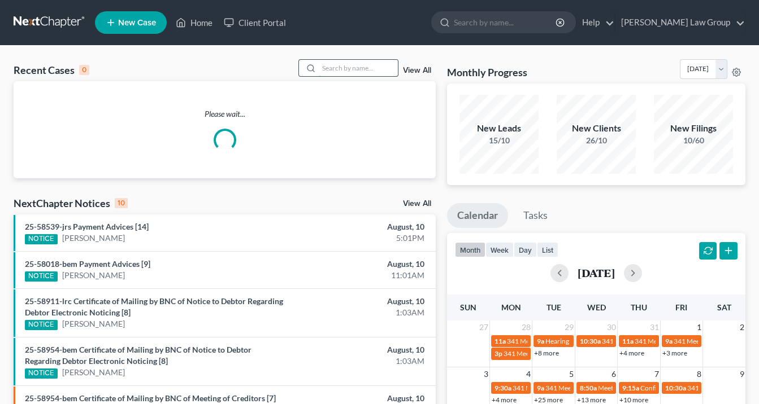
click at [352, 63] on input "search" at bounding box center [358, 68] width 79 height 16
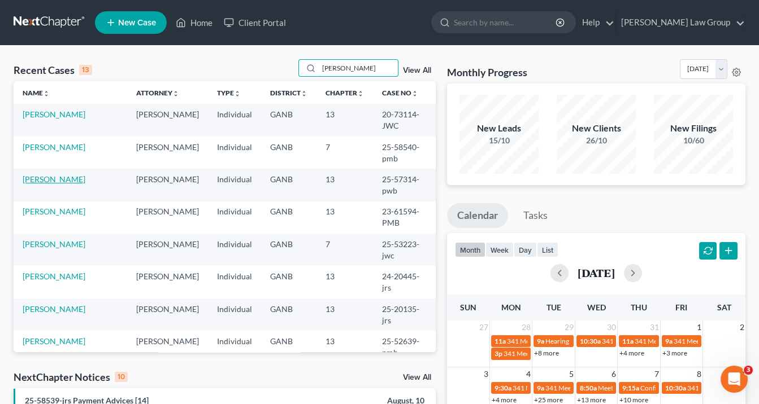
type input "james"
click at [66, 180] on link "[PERSON_NAME]" at bounding box center [54, 180] width 63 height 10
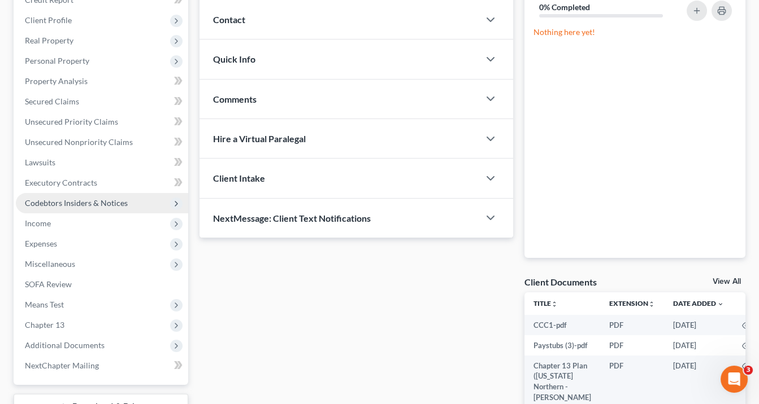
scroll to position [71, 0]
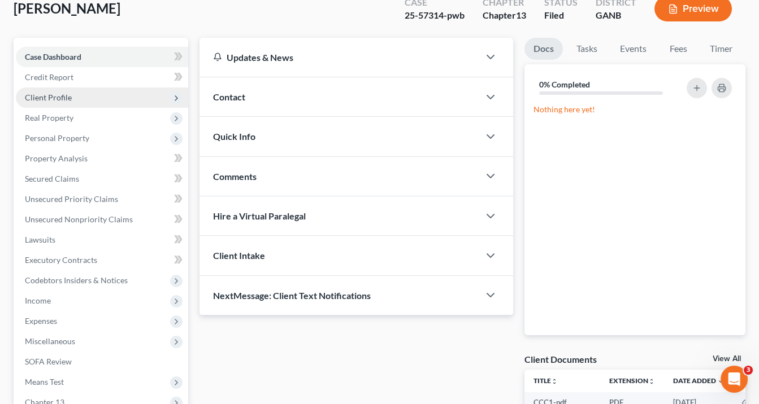
click at [56, 98] on span "Client Profile" at bounding box center [48, 98] width 47 height 10
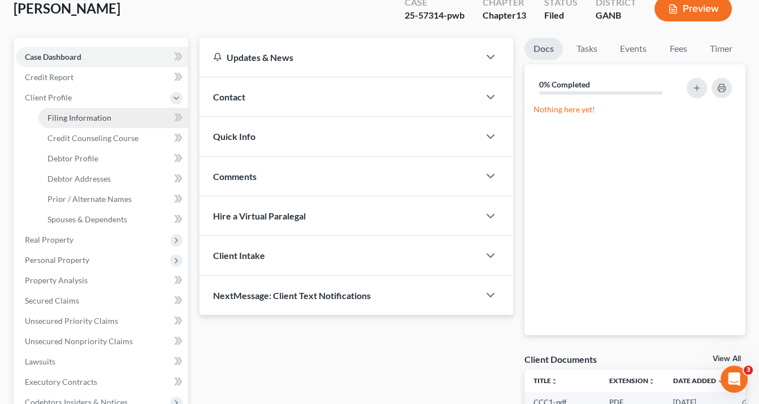
click at [54, 119] on span "Filing Information" at bounding box center [79, 118] width 64 height 10
select select "1"
select select "0"
select select "3"
select select "19"
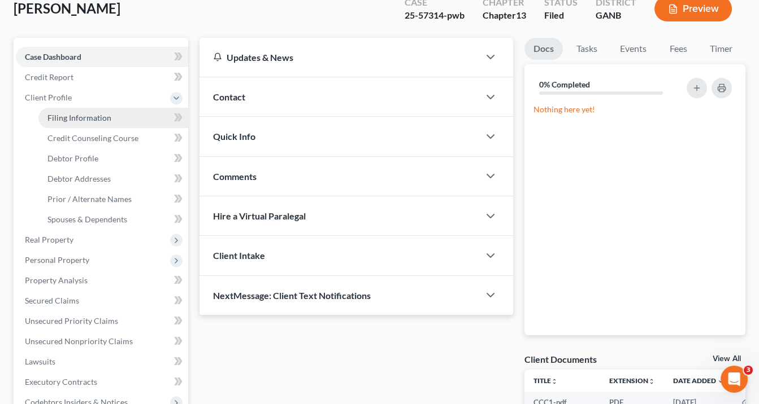
select select "10"
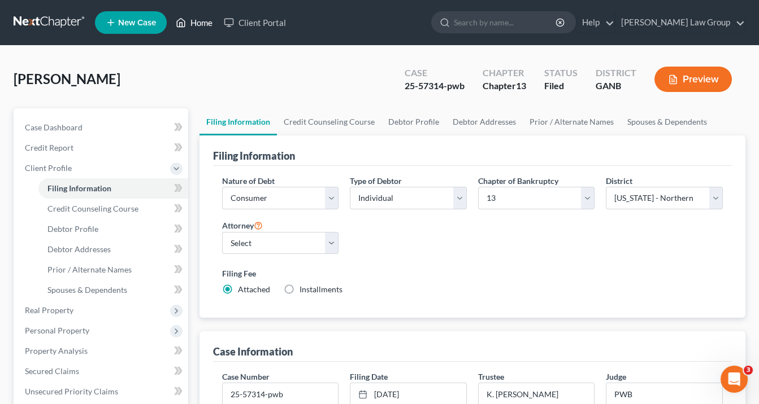
click at [200, 20] on link "Home" at bounding box center [194, 22] width 48 height 20
click at [211, 24] on link "Home" at bounding box center [194, 22] width 48 height 20
click at [202, 25] on link "Home" at bounding box center [194, 22] width 48 height 20
click at [208, 23] on link "Home" at bounding box center [194, 22] width 48 height 20
click at [199, 21] on link "Home" at bounding box center [194, 22] width 48 height 20
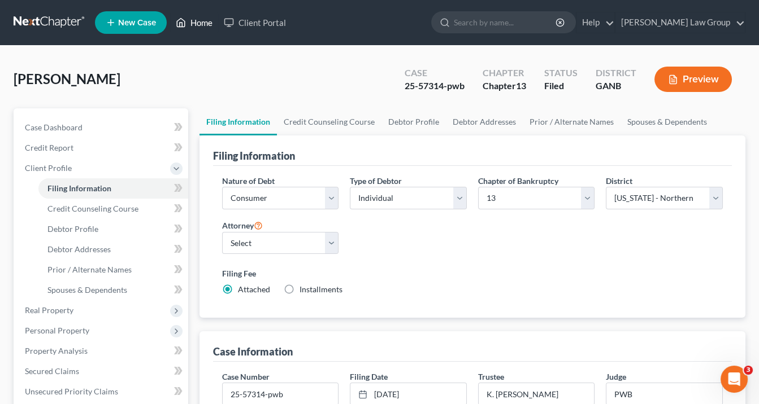
click at [203, 18] on link "Home" at bounding box center [194, 22] width 48 height 20
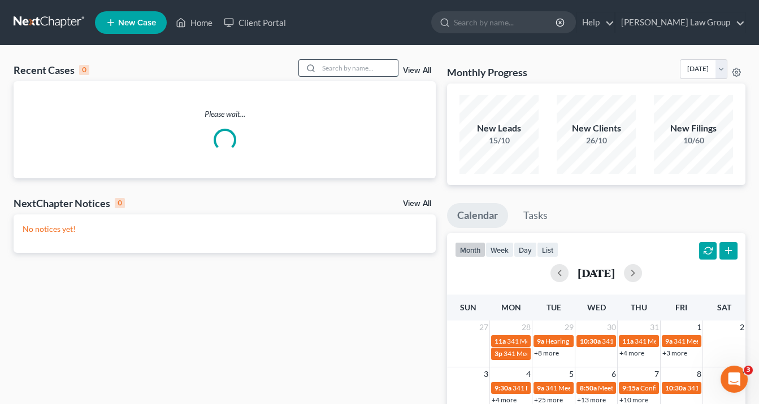
click at [340, 67] on input "search" at bounding box center [358, 68] width 79 height 16
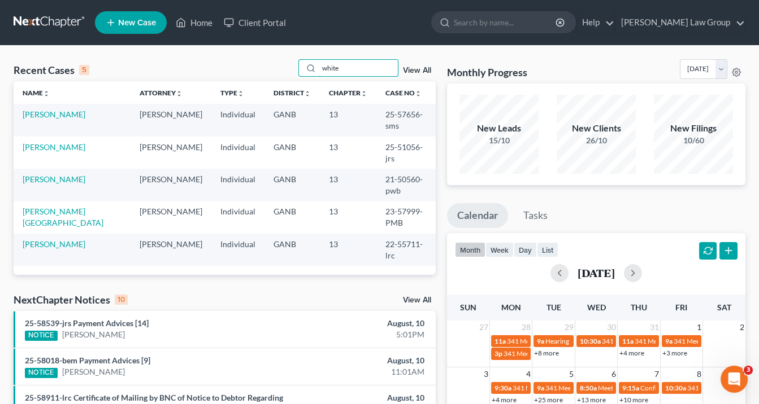
type input "white"
drag, startPoint x: 399, startPoint y: 114, endPoint x: 358, endPoint y: 113, distance: 41.2
click at [376, 113] on td "25-57656-sms" at bounding box center [405, 120] width 59 height 32
copy td "25-57656"
click at [35, 114] on link "[PERSON_NAME]" at bounding box center [54, 115] width 63 height 10
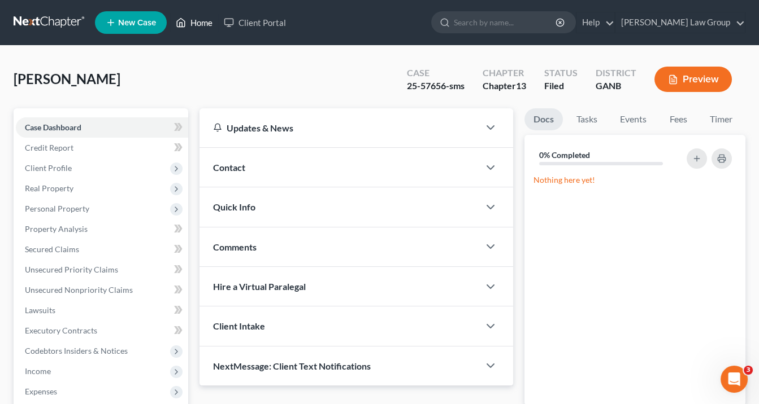
click at [199, 20] on link "Home" at bounding box center [194, 22] width 48 height 20
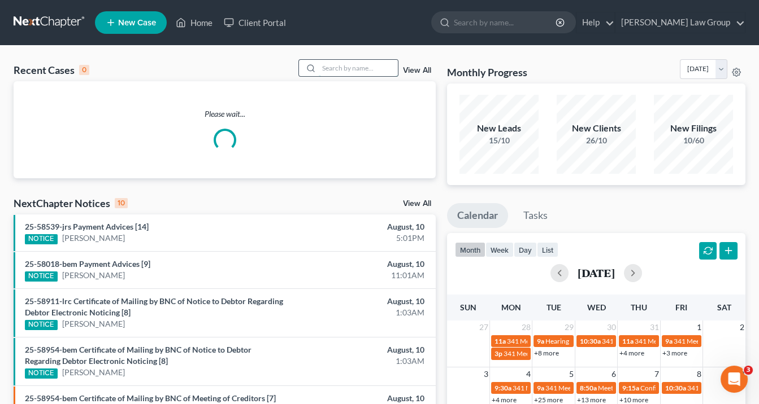
click at [326, 62] on input "search" at bounding box center [358, 68] width 79 height 16
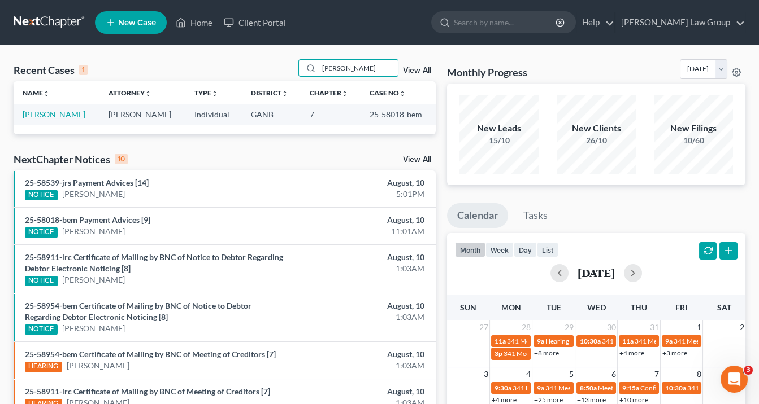
type input "Henderson"
click at [50, 113] on link "[PERSON_NAME]" at bounding box center [54, 115] width 63 height 10
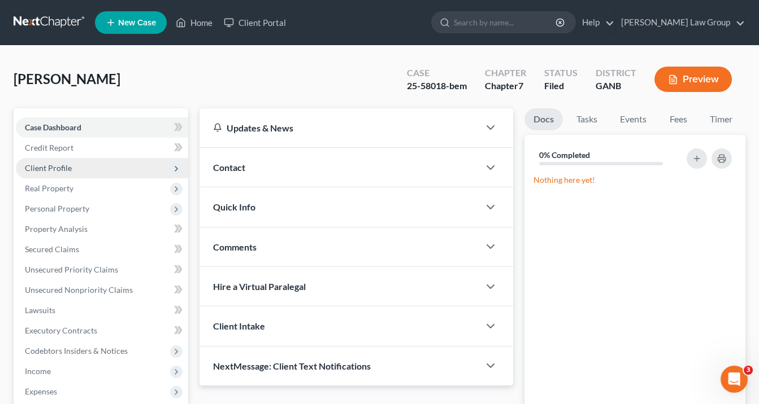
click at [66, 168] on span "Client Profile" at bounding box center [48, 168] width 47 height 10
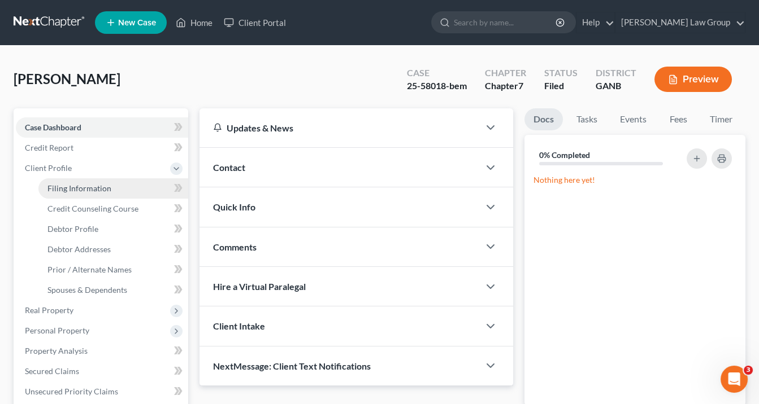
click at [64, 188] on span "Filing Information" at bounding box center [79, 189] width 64 height 10
select select "1"
select select "0"
select select "19"
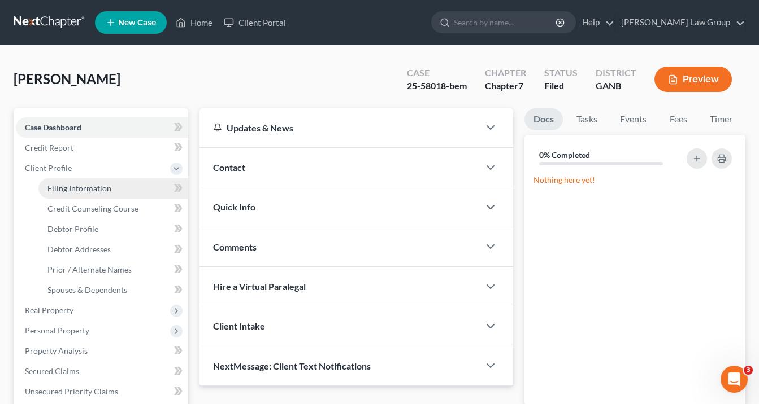
select select "0"
select select "10"
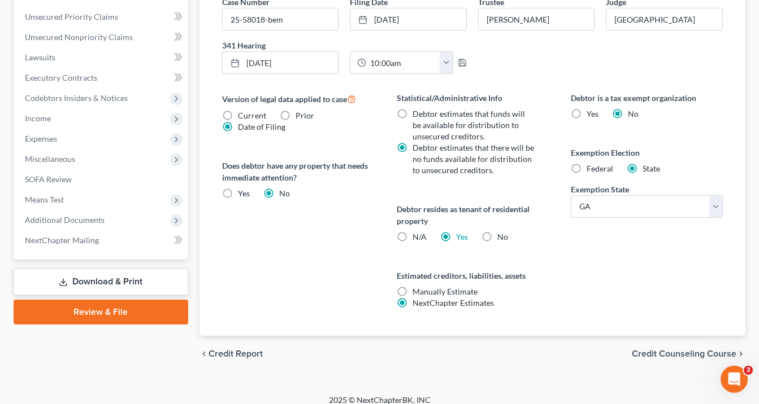
scroll to position [382, 0]
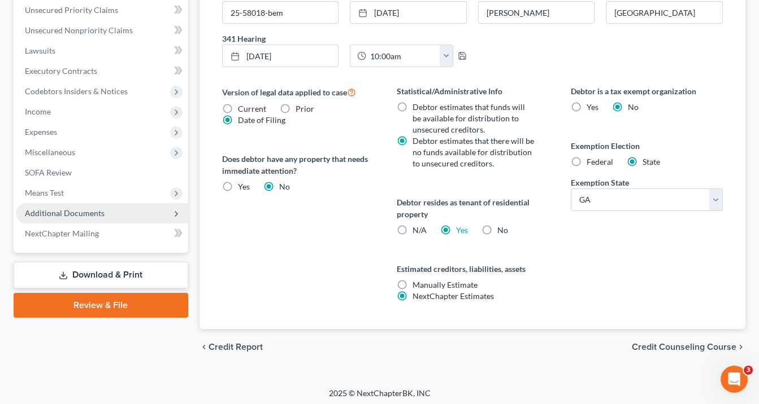
click at [88, 211] on span "Additional Documents" at bounding box center [65, 213] width 80 height 10
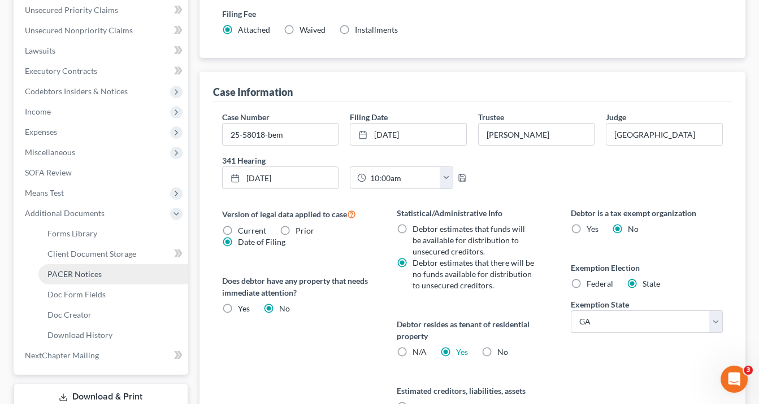
click at [99, 274] on span "PACER Notices" at bounding box center [74, 274] width 54 height 10
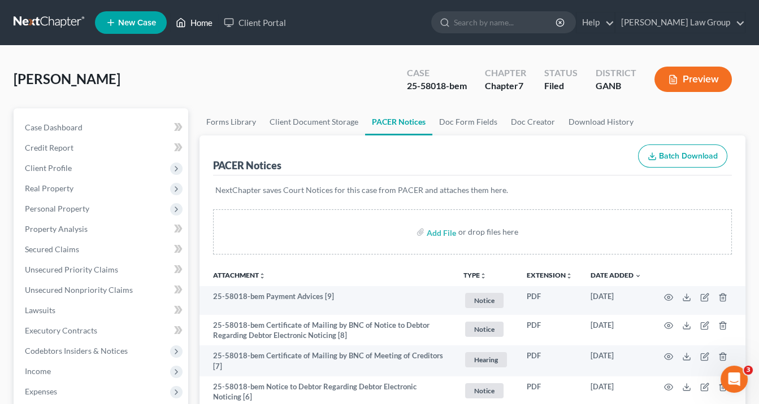
drag, startPoint x: 204, startPoint y: 22, endPoint x: 210, endPoint y: 21, distance: 5.7
click at [204, 22] on link "Home" at bounding box center [194, 22] width 48 height 20
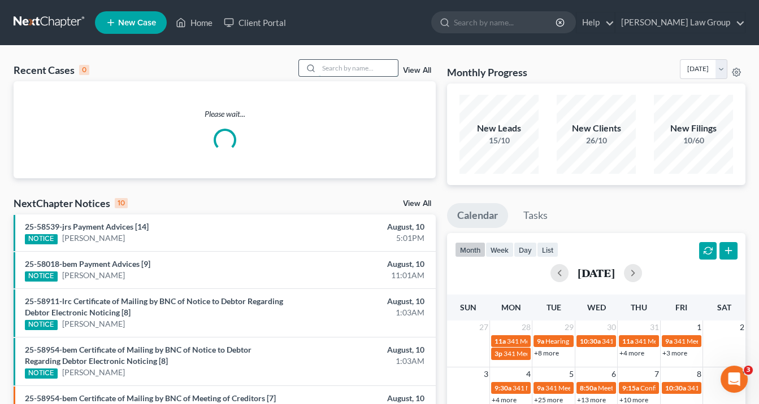
click at [327, 63] on input "search" at bounding box center [358, 68] width 79 height 16
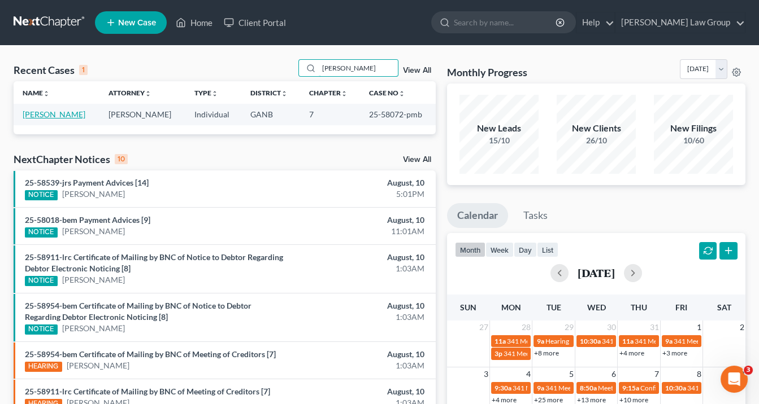
type input "Bailey"
click at [62, 111] on link "[PERSON_NAME]" at bounding box center [54, 115] width 63 height 10
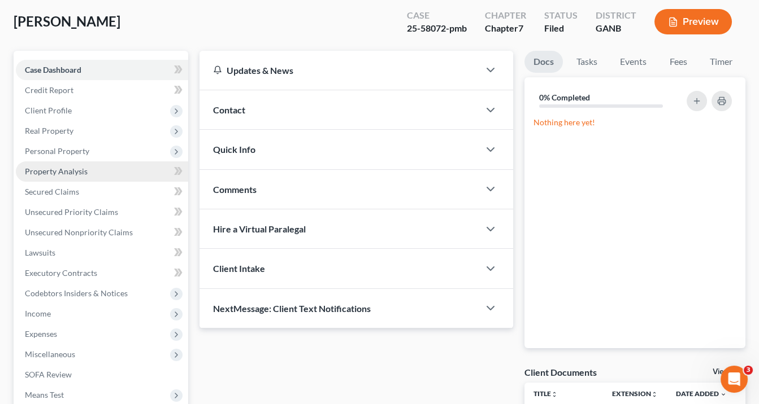
scroll to position [90, 0]
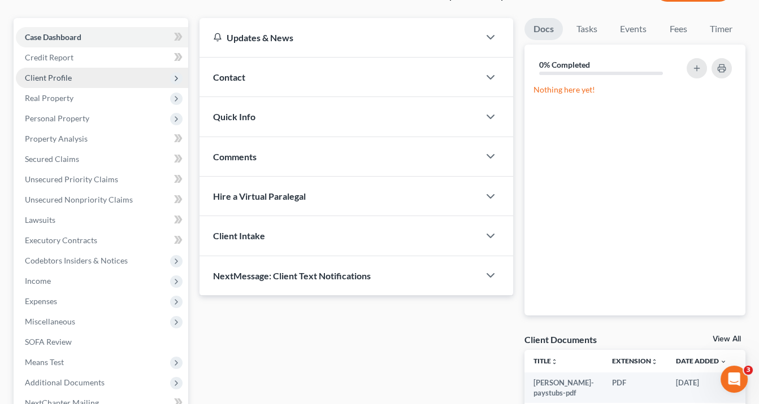
click at [59, 76] on span "Client Profile" at bounding box center [48, 78] width 47 height 10
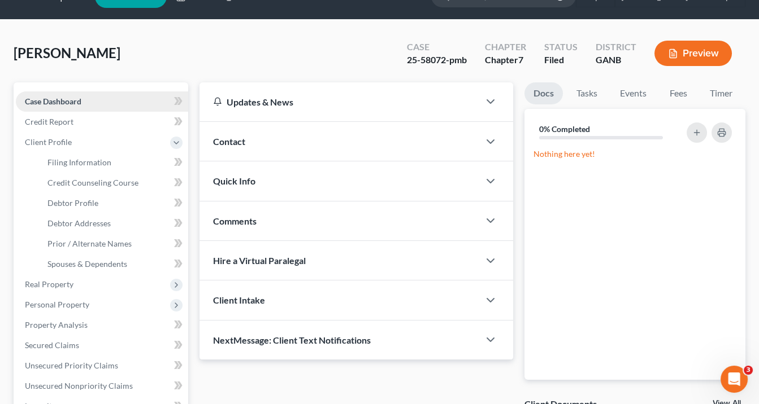
scroll to position [0, 0]
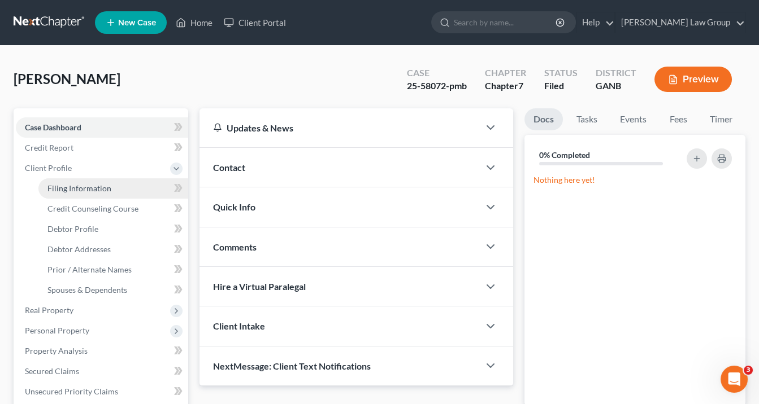
click at [87, 188] on span "Filing Information" at bounding box center [79, 189] width 64 height 10
select select "1"
select select "0"
select select "19"
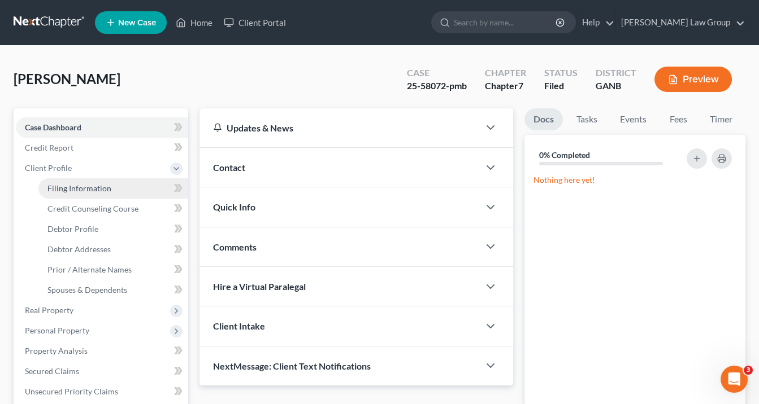
select select "0"
select select "10"
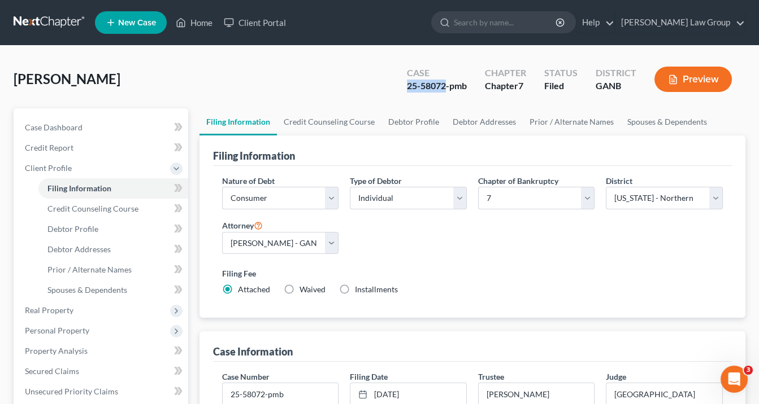
drag, startPoint x: 447, startPoint y: 86, endPoint x: 406, endPoint y: 86, distance: 41.2
click at [398, 87] on div "Case 25-58072-pmb" at bounding box center [437, 80] width 78 height 33
copy div "25-58072"
click at [202, 21] on link "Home" at bounding box center [194, 22] width 48 height 20
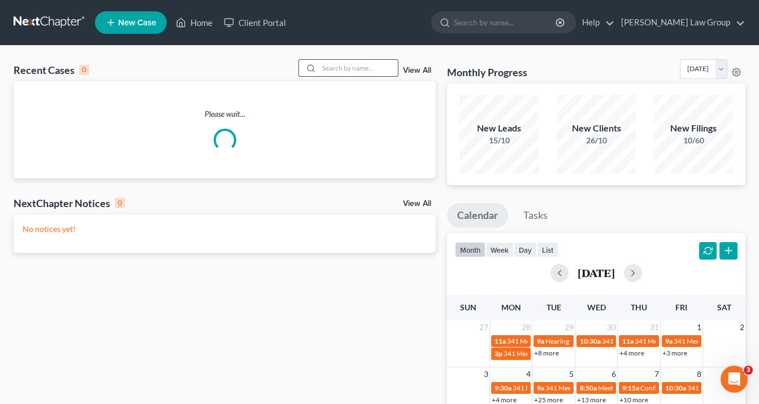
click at [336, 71] on input "search" at bounding box center [358, 68] width 79 height 16
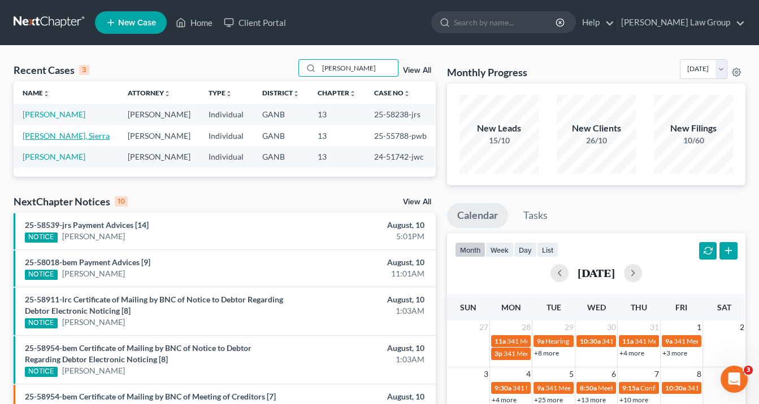
type input "Jenkins"
click at [49, 134] on link "[PERSON_NAME], Sierra" at bounding box center [66, 136] width 87 height 10
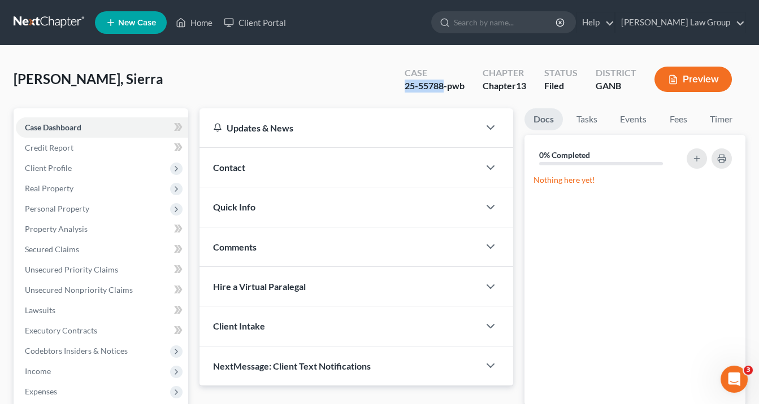
drag, startPoint x: 443, startPoint y: 85, endPoint x: 405, endPoint y: 85, distance: 38.4
click at [403, 86] on div "Case 25-55788-pwb" at bounding box center [434, 80] width 78 height 33
copy div "25-55788"
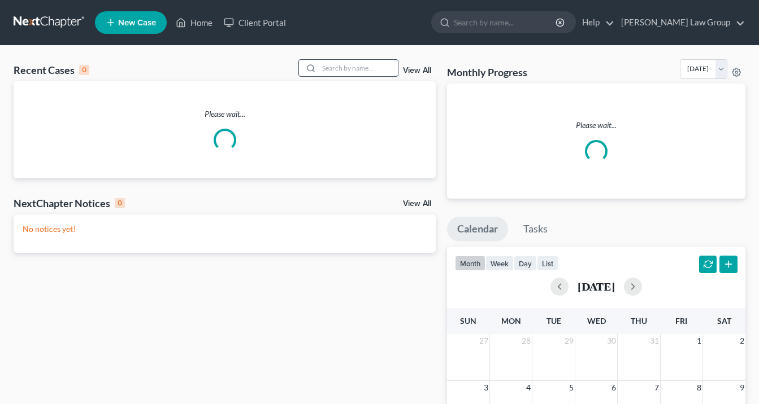
click at [333, 67] on input "search" at bounding box center [358, 68] width 79 height 16
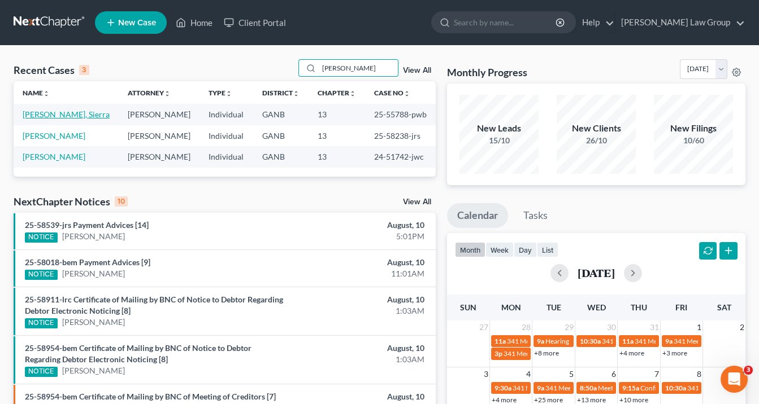
type input "[PERSON_NAME]"
click at [66, 112] on link "[PERSON_NAME], Sierra" at bounding box center [66, 115] width 87 height 10
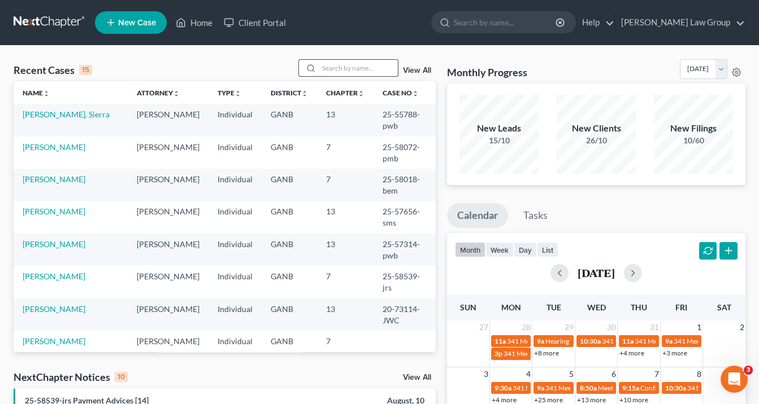
click at [327, 67] on input "search" at bounding box center [358, 68] width 79 height 16
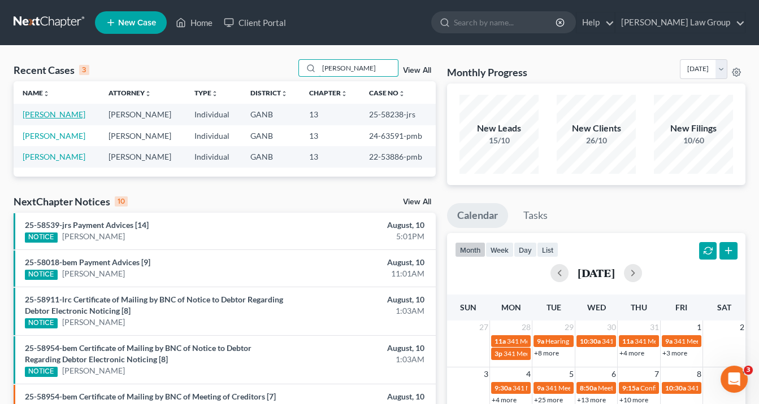
type input "Tammy"
click at [43, 114] on link "[PERSON_NAME]" at bounding box center [54, 115] width 63 height 10
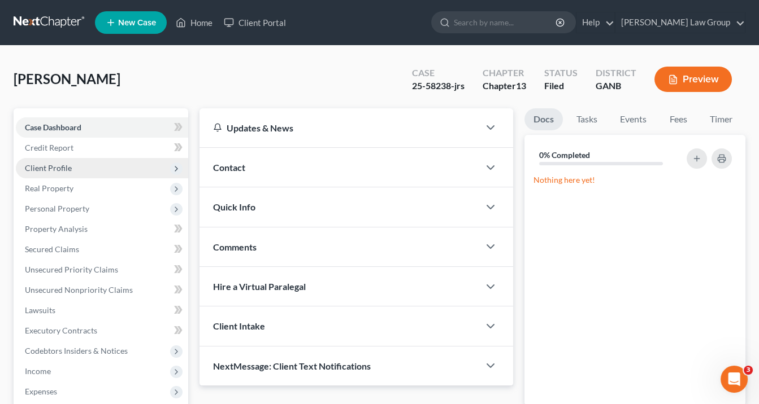
click at [53, 163] on span "Client Profile" at bounding box center [48, 168] width 47 height 10
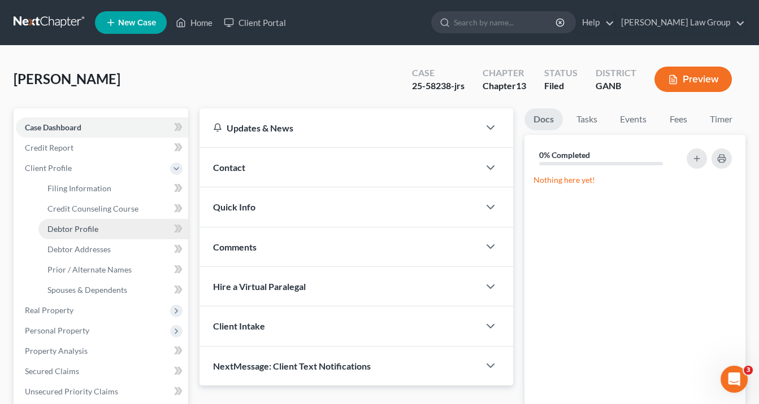
click at [67, 232] on span "Debtor Profile" at bounding box center [72, 229] width 51 height 10
select select "1"
select select "2"
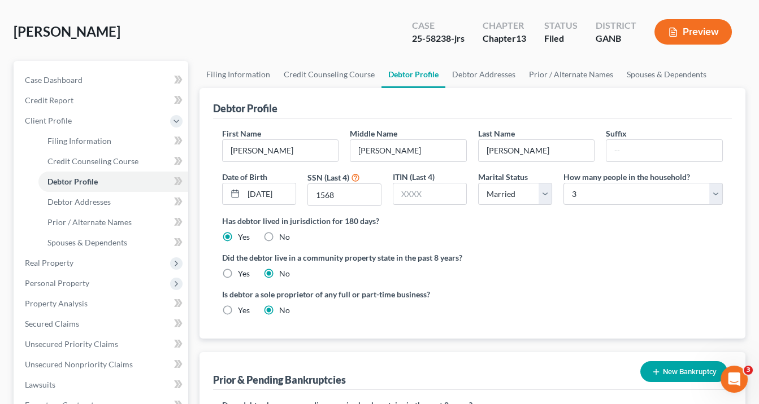
scroll to position [45, 0]
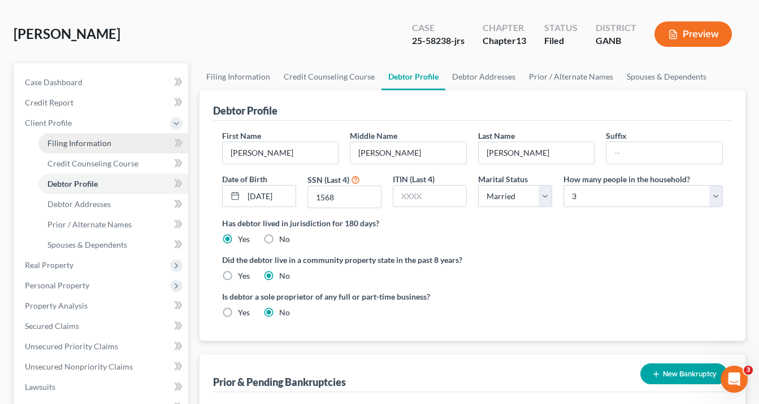
click at [79, 143] on span "Filing Information" at bounding box center [79, 143] width 64 height 10
select select "1"
select select "0"
select select "3"
select select "10"
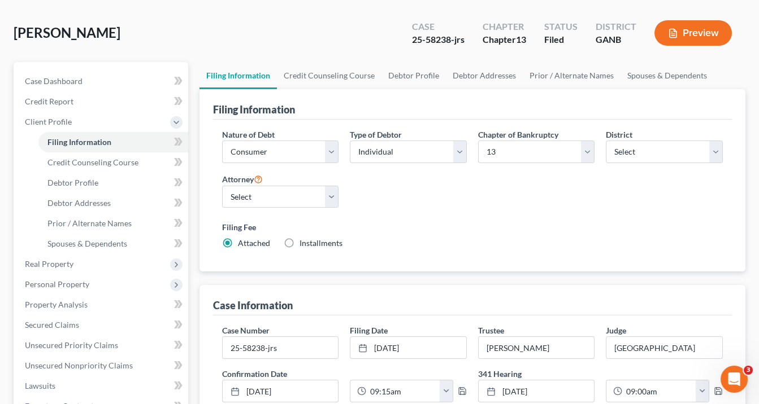
scroll to position [90, 0]
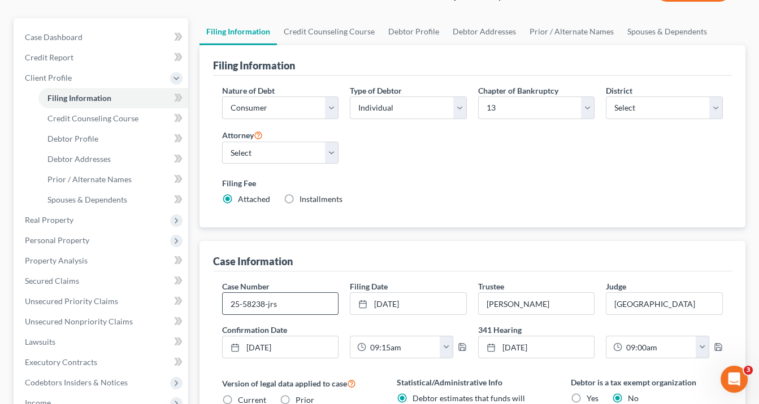
drag, startPoint x: 263, startPoint y: 303, endPoint x: 226, endPoint y: 299, distance: 37.5
click at [226, 299] on input "25-58238-jrs" at bounding box center [281, 303] width 116 height 21
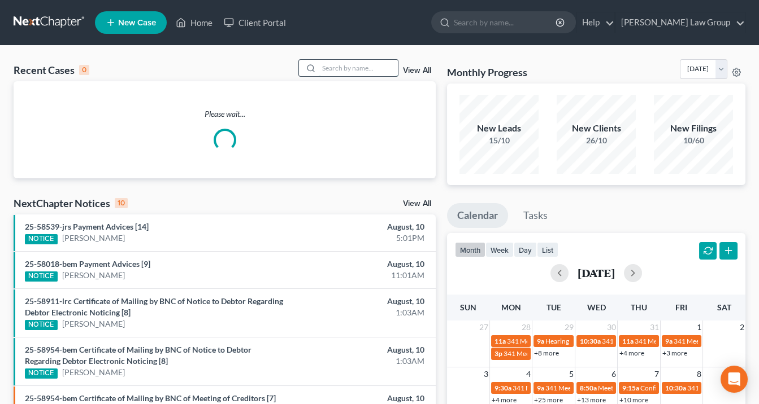
drag, startPoint x: 326, startPoint y: 64, endPoint x: 344, endPoint y: 61, distance: 18.3
click at [336, 62] on input "search" at bounding box center [358, 68] width 79 height 16
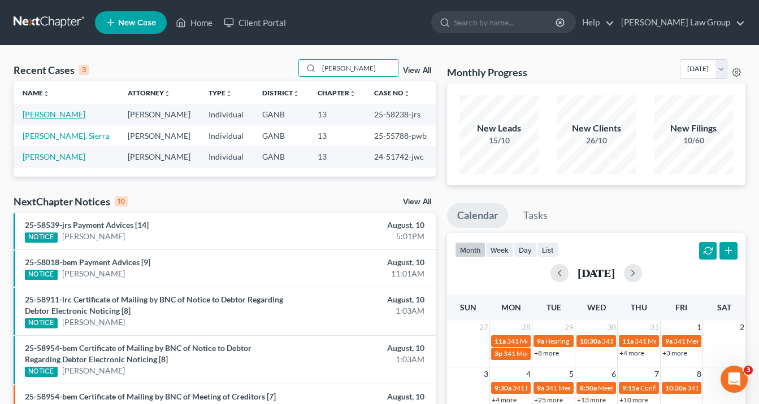
type input "jenkins"
click at [47, 114] on link "[PERSON_NAME]" at bounding box center [54, 115] width 63 height 10
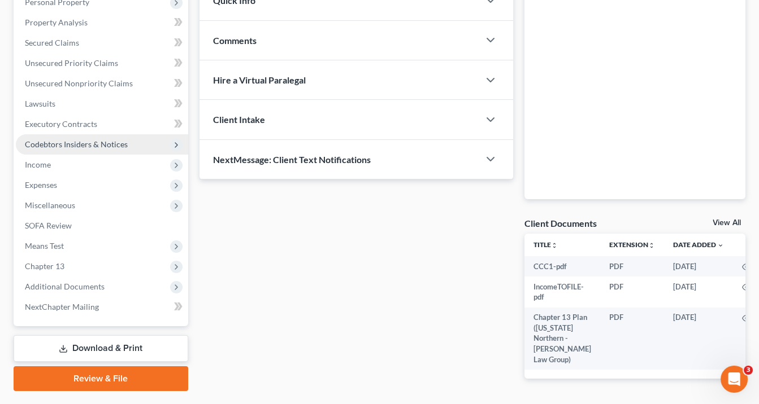
scroll to position [248, 0]
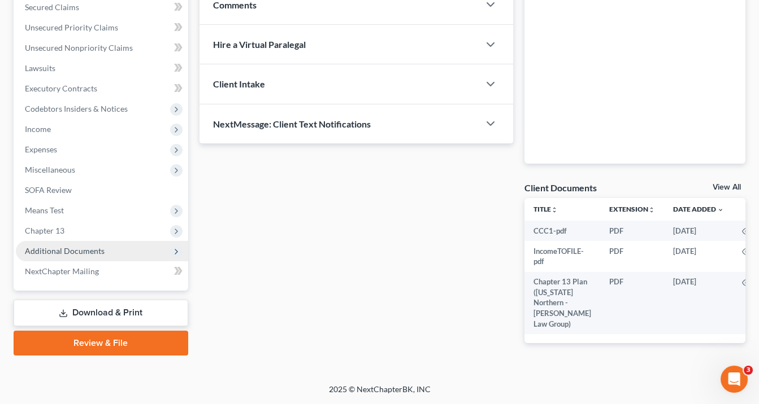
click at [79, 246] on span "Additional Documents" at bounding box center [65, 251] width 80 height 10
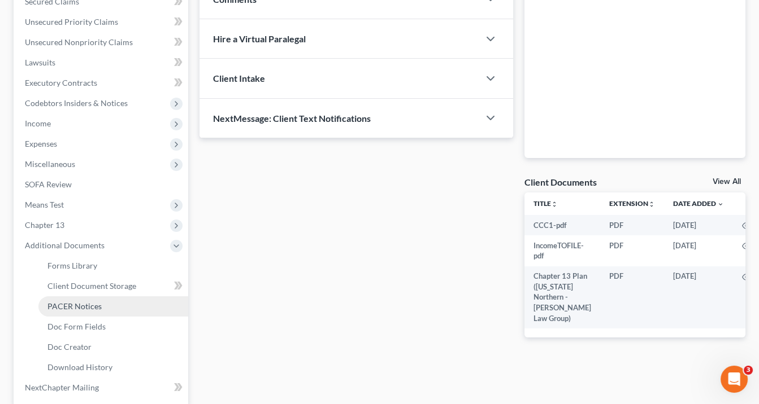
click at [107, 303] on link "PACER Notices" at bounding box center [113, 307] width 150 height 20
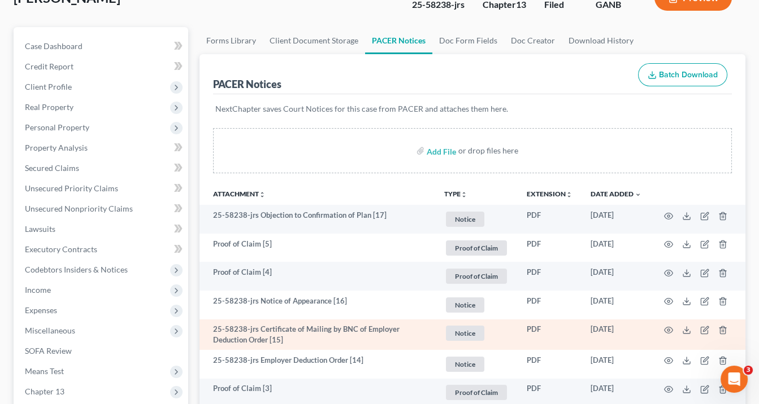
scroll to position [181, 0]
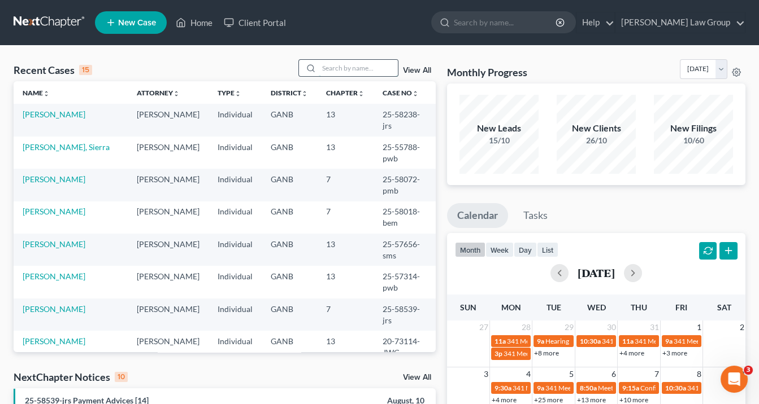
click at [333, 69] on input "search" at bounding box center [358, 68] width 79 height 16
click at [64, 112] on link "[PERSON_NAME]" at bounding box center [54, 115] width 63 height 10
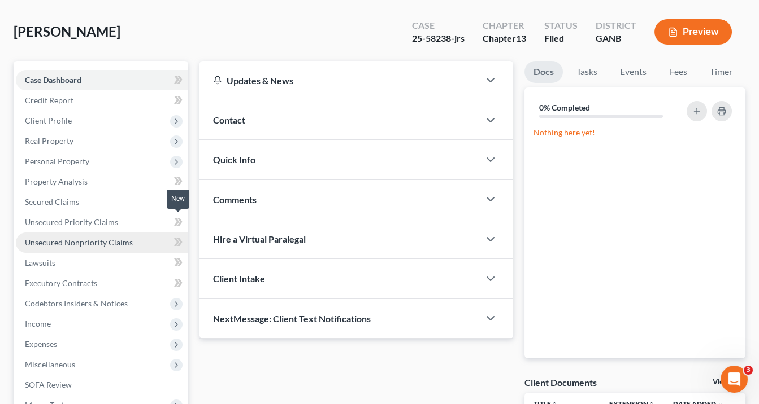
scroll to position [136, 0]
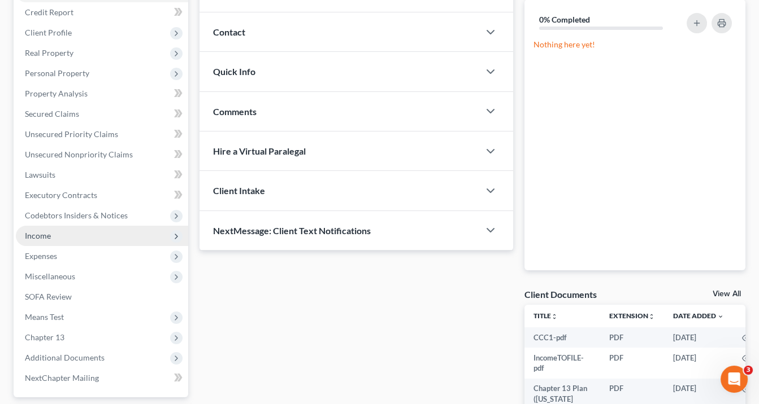
click at [51, 233] on span "Income" at bounding box center [102, 236] width 172 height 20
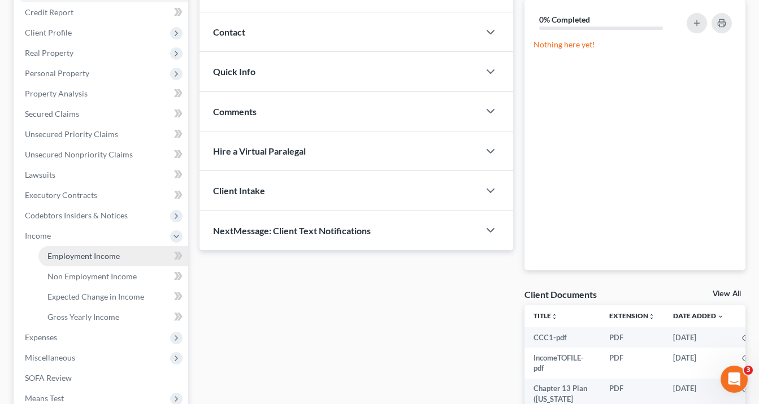
click at [80, 257] on span "Employment Income" at bounding box center [83, 256] width 72 height 10
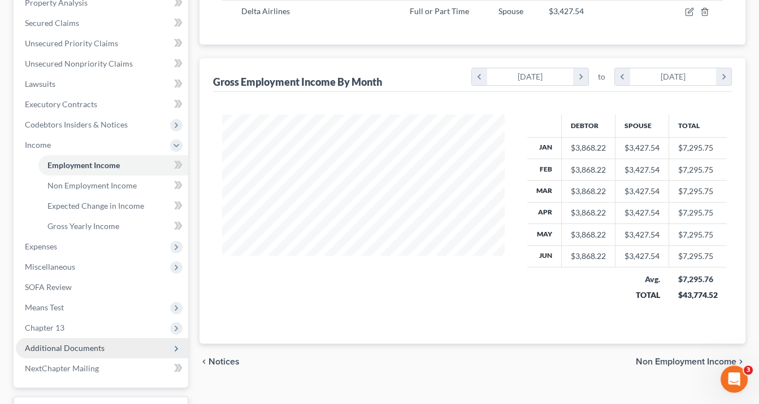
scroll to position [316, 0]
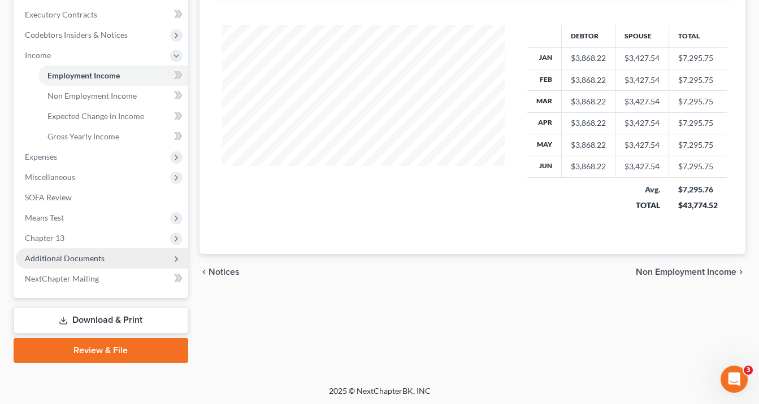
click at [93, 261] on span "Additional Documents" at bounding box center [65, 259] width 80 height 10
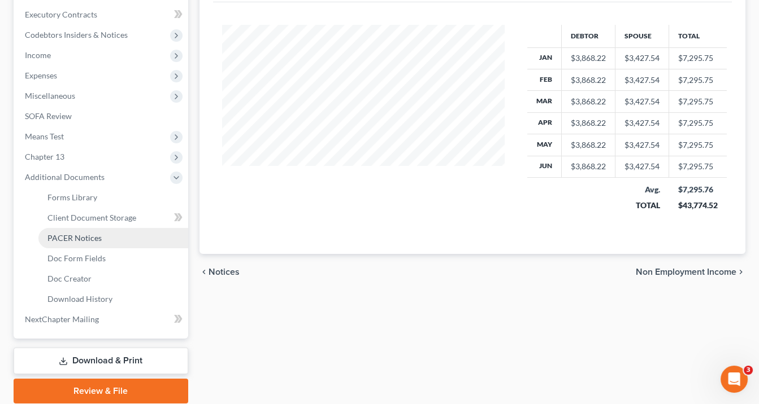
click at [79, 238] on span "PACER Notices" at bounding box center [74, 238] width 54 height 10
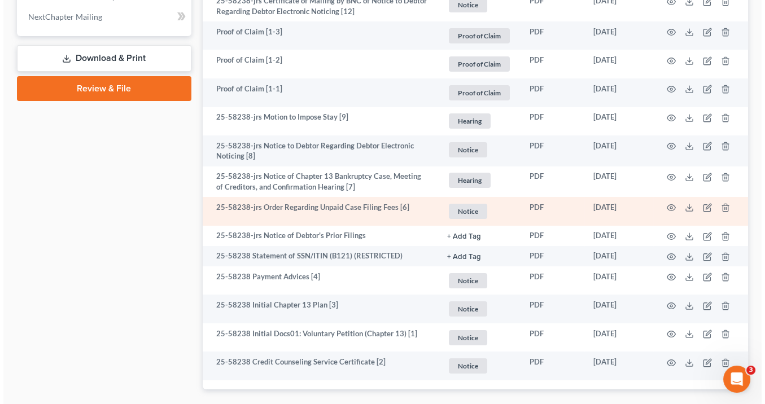
scroll to position [678, 0]
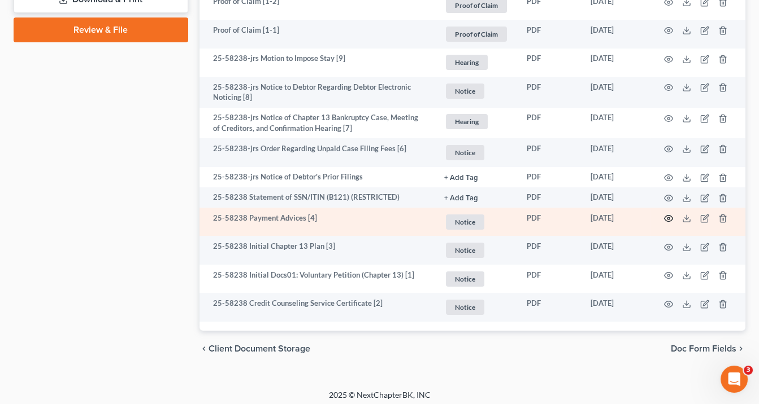
click at [667, 217] on circle "button" at bounding box center [668, 218] width 2 height 2
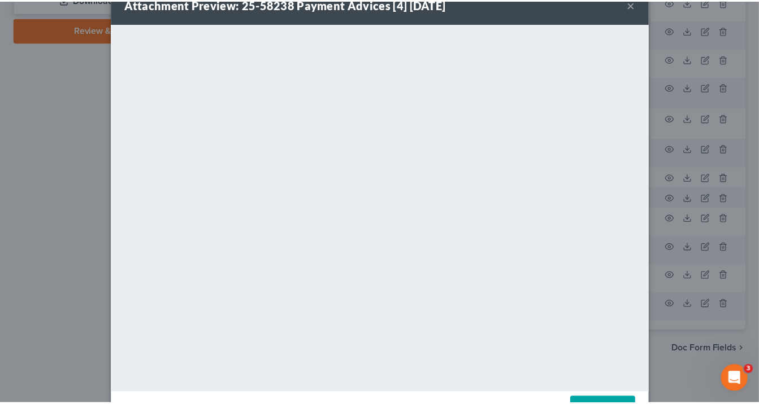
scroll to position [0, 0]
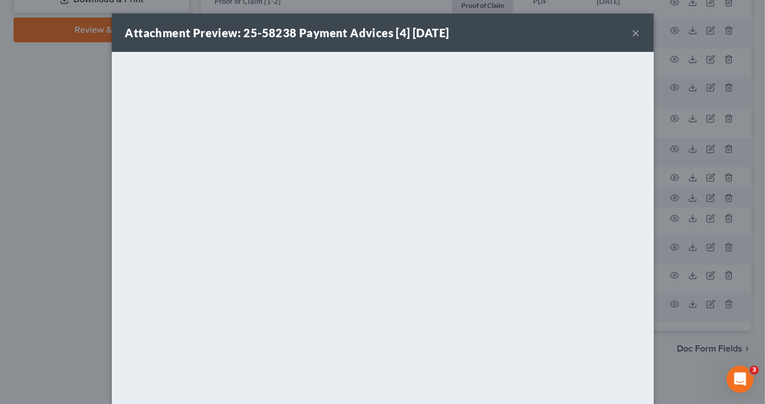
click at [633, 33] on button "×" at bounding box center [637, 33] width 8 height 14
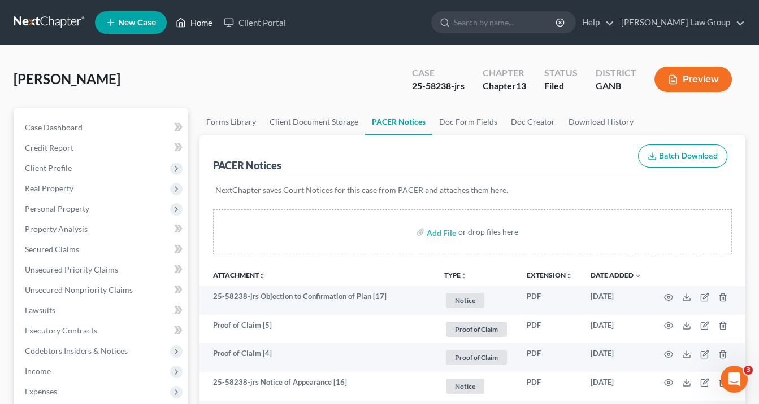
drag, startPoint x: 200, startPoint y: 21, endPoint x: 214, endPoint y: 21, distance: 14.1
click at [201, 21] on link "Home" at bounding box center [194, 22] width 48 height 20
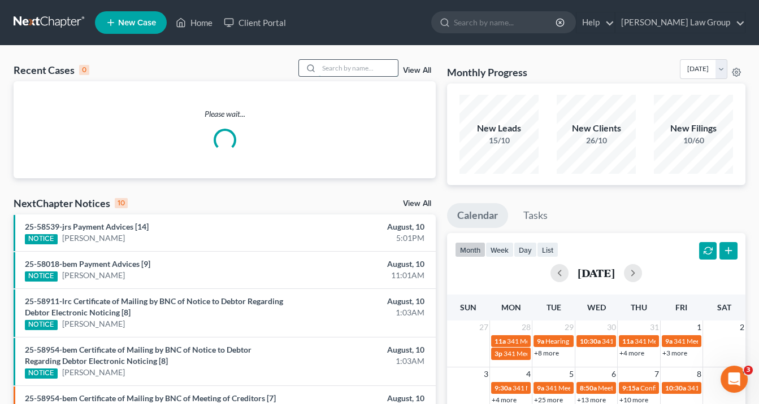
click at [346, 67] on input "search" at bounding box center [358, 68] width 79 height 16
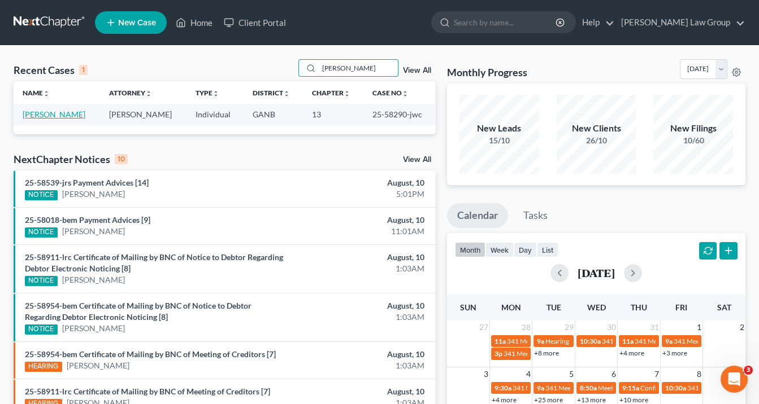
type input "[PERSON_NAME]"
click at [49, 116] on link "[PERSON_NAME]" at bounding box center [54, 115] width 63 height 10
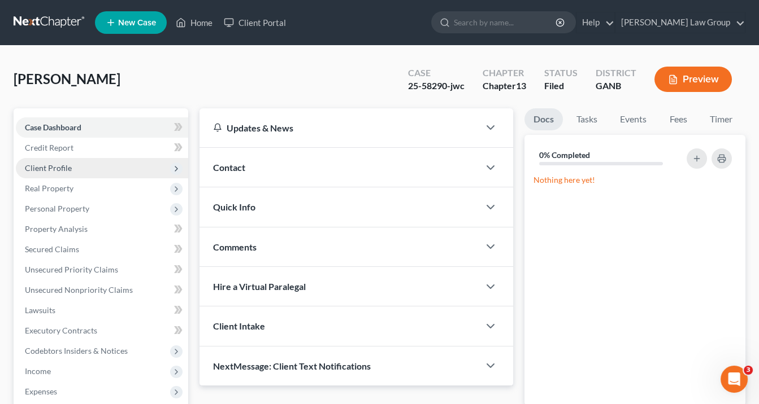
click at [62, 168] on span "Client Profile" at bounding box center [48, 168] width 47 height 10
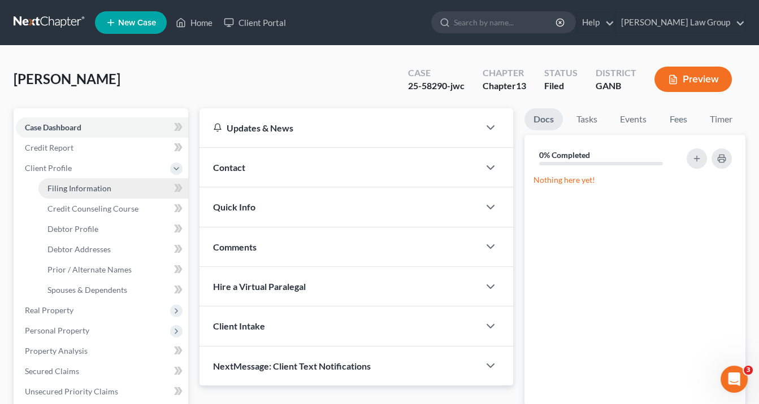
click at [73, 187] on span "Filing Information" at bounding box center [79, 189] width 64 height 10
select select "1"
select select "0"
select select "3"
select select "10"
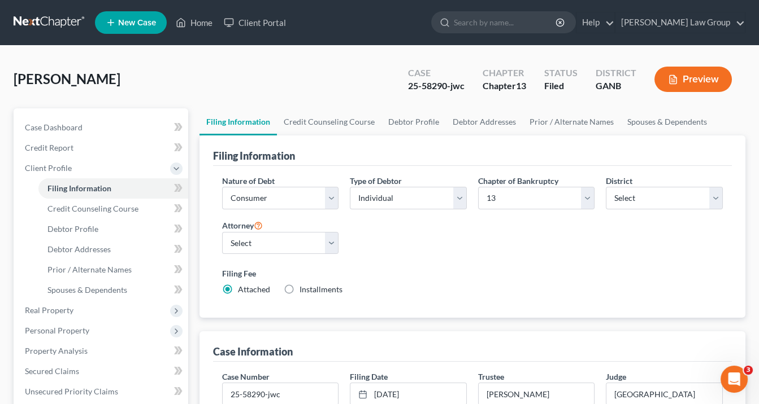
scroll to position [136, 0]
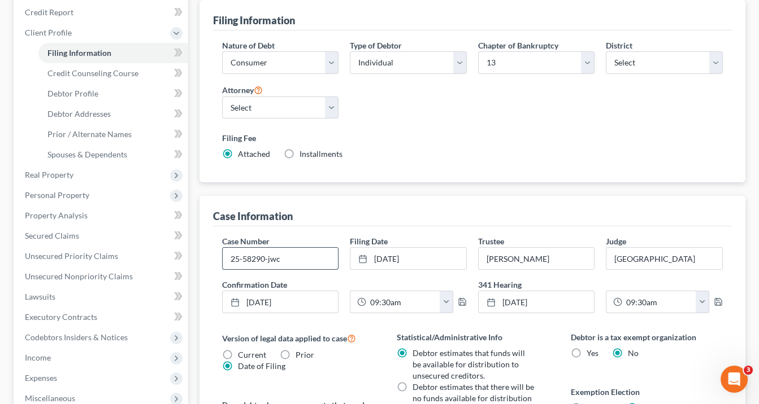
drag, startPoint x: 264, startPoint y: 255, endPoint x: 232, endPoint y: 253, distance: 32.2
click at [228, 253] on input "25-58290-jwc" at bounding box center [281, 258] width 116 height 21
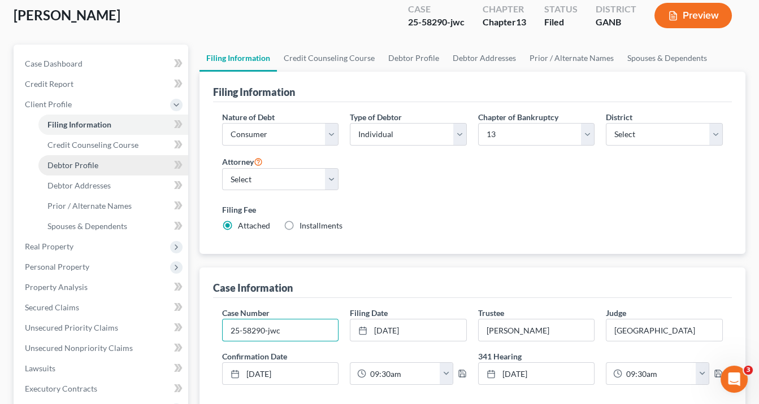
scroll to position [90, 0]
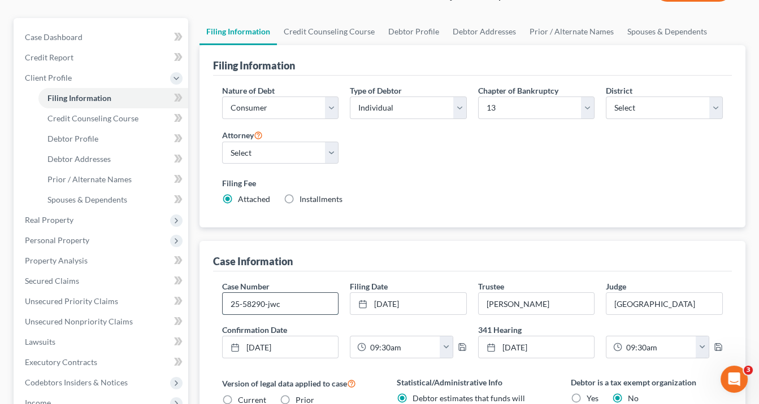
drag, startPoint x: 264, startPoint y: 300, endPoint x: 231, endPoint y: 302, distance: 32.8
click at [229, 302] on input "25-58290-jwc" at bounding box center [281, 303] width 116 height 21
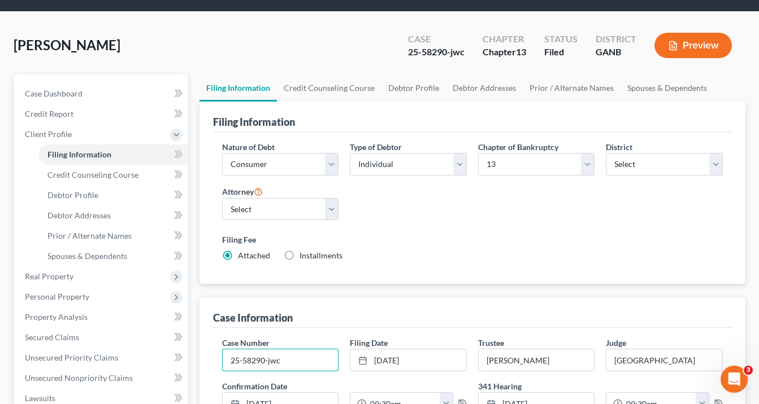
scroll to position [0, 0]
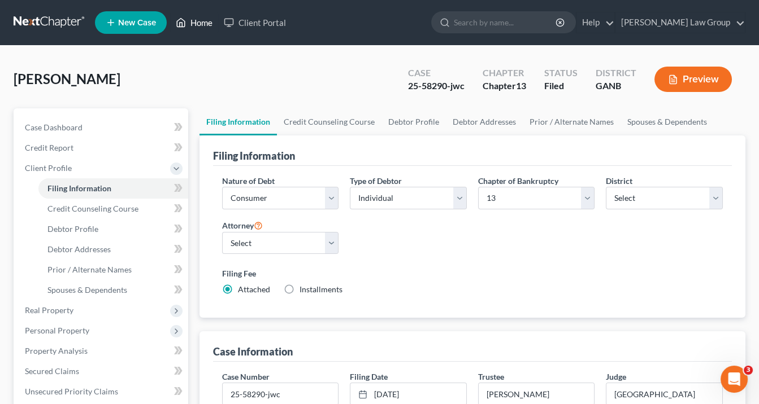
click at [194, 24] on link "Home" at bounding box center [194, 22] width 48 height 20
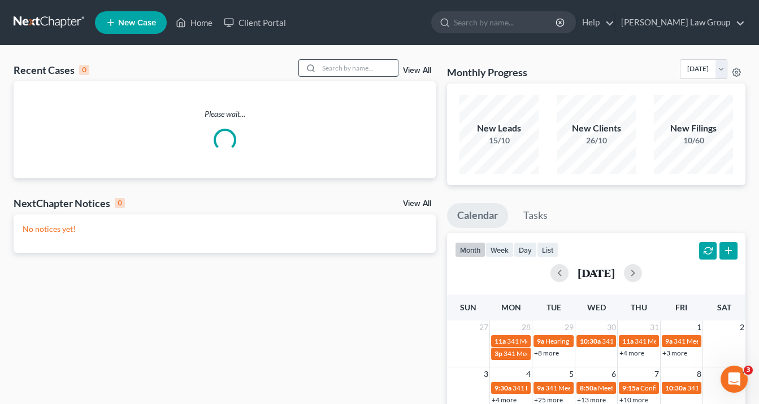
click at [345, 69] on input "search" at bounding box center [358, 68] width 79 height 16
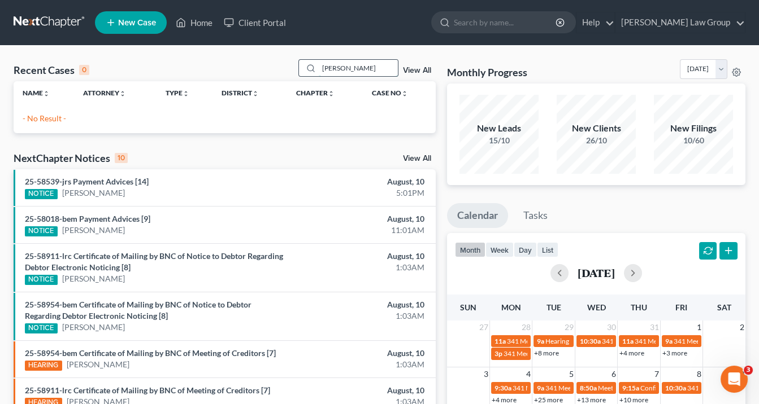
click at [332, 67] on input "[PERSON_NAME]" at bounding box center [358, 68] width 79 height 16
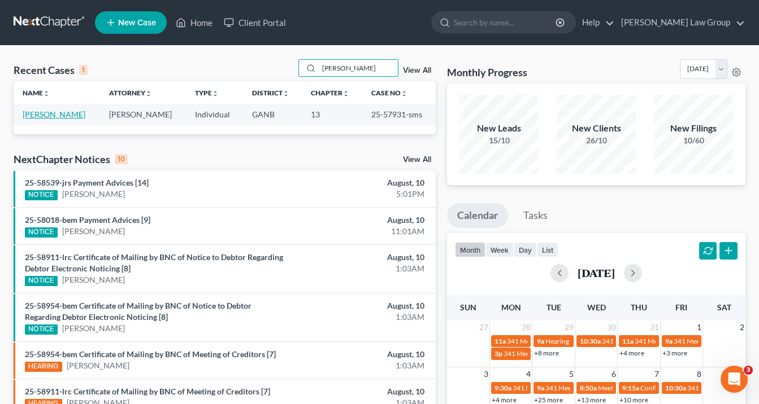
type input "[PERSON_NAME]"
click at [54, 111] on link "[PERSON_NAME]" at bounding box center [54, 115] width 63 height 10
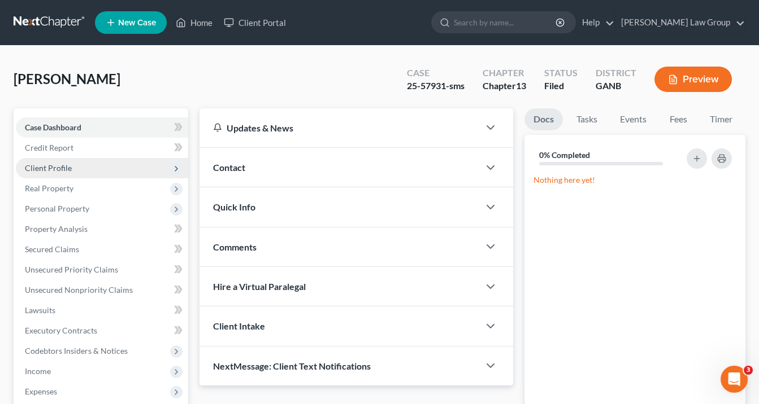
click at [45, 165] on span "Client Profile" at bounding box center [48, 168] width 47 height 10
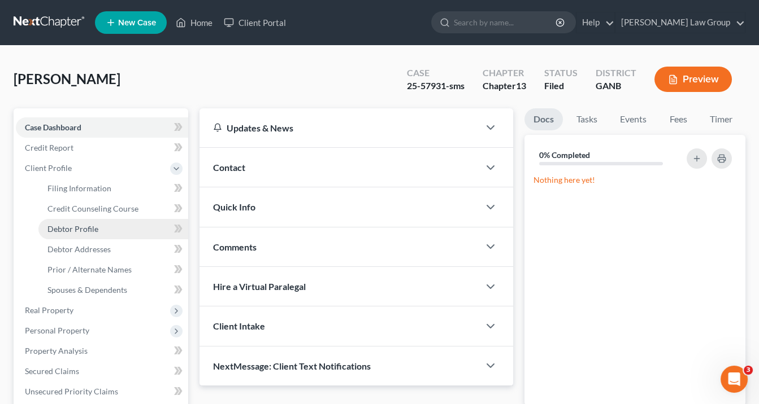
click at [70, 229] on span "Debtor Profile" at bounding box center [72, 229] width 51 height 10
select select "1"
select select "3"
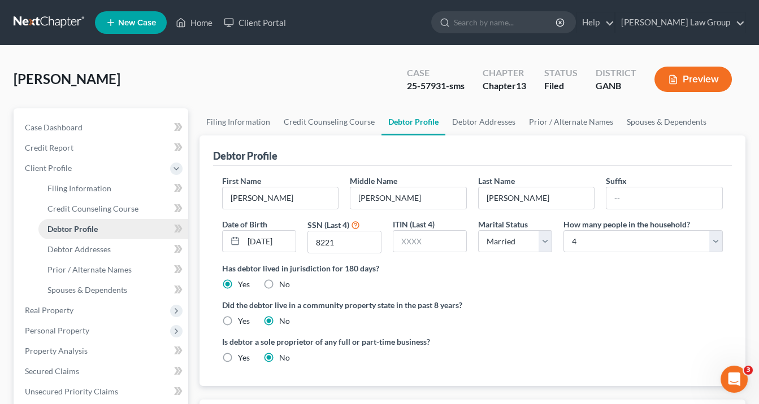
radio input "true"
click at [98, 184] on span "Filing Information" at bounding box center [79, 189] width 64 height 10
select select "1"
select select "0"
select select "3"
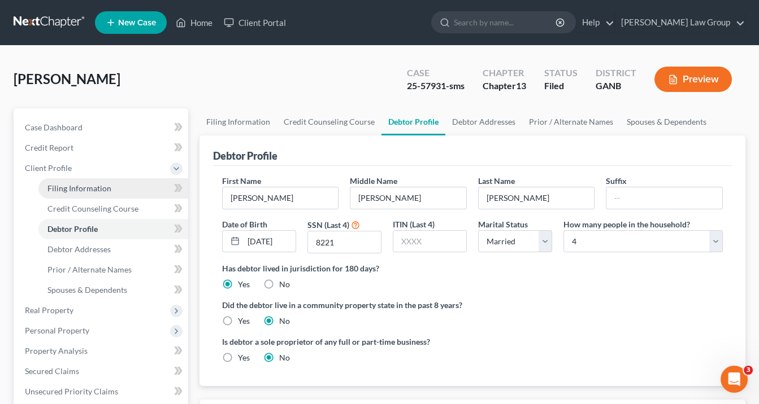
select select "19"
select select "0"
select select "10"
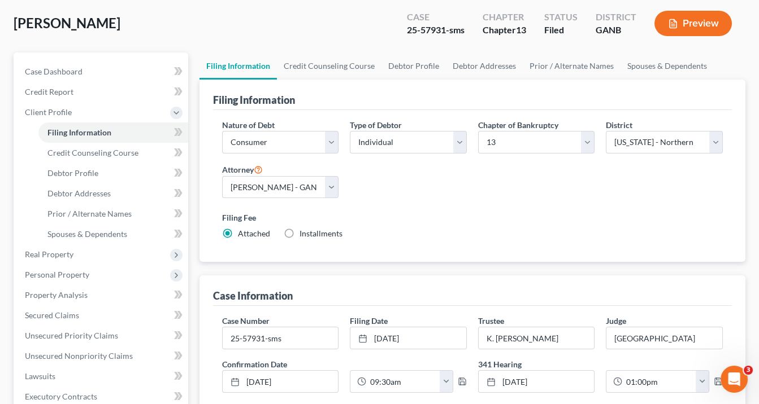
scroll to position [90, 0]
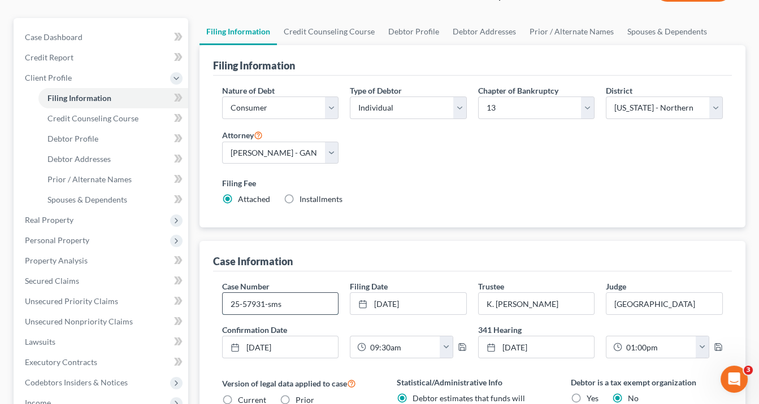
drag, startPoint x: 264, startPoint y: 300, endPoint x: 233, endPoint y: 302, distance: 31.1
click at [226, 302] on input "25-57931-sms" at bounding box center [281, 303] width 116 height 21
